Goal: Browse casually

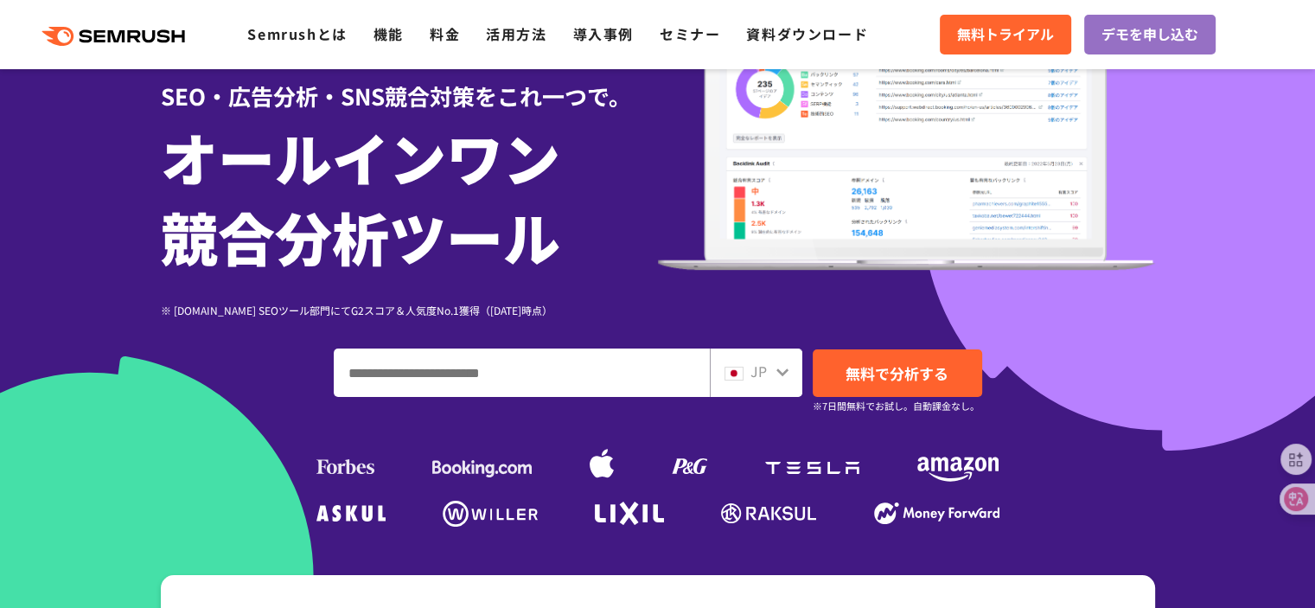
drag, startPoint x: 0, startPoint y: 578, endPoint x: 0, endPoint y: 588, distance: 9.5
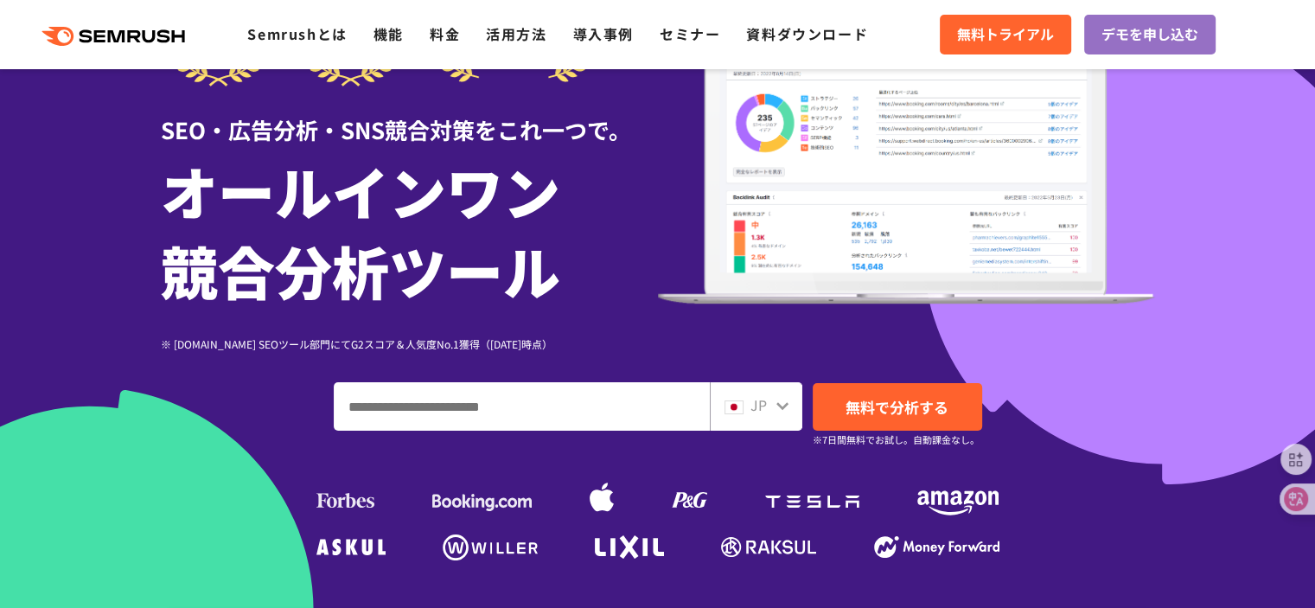
scroll to position [173, 0]
